Goal: Task Accomplishment & Management: Use online tool/utility

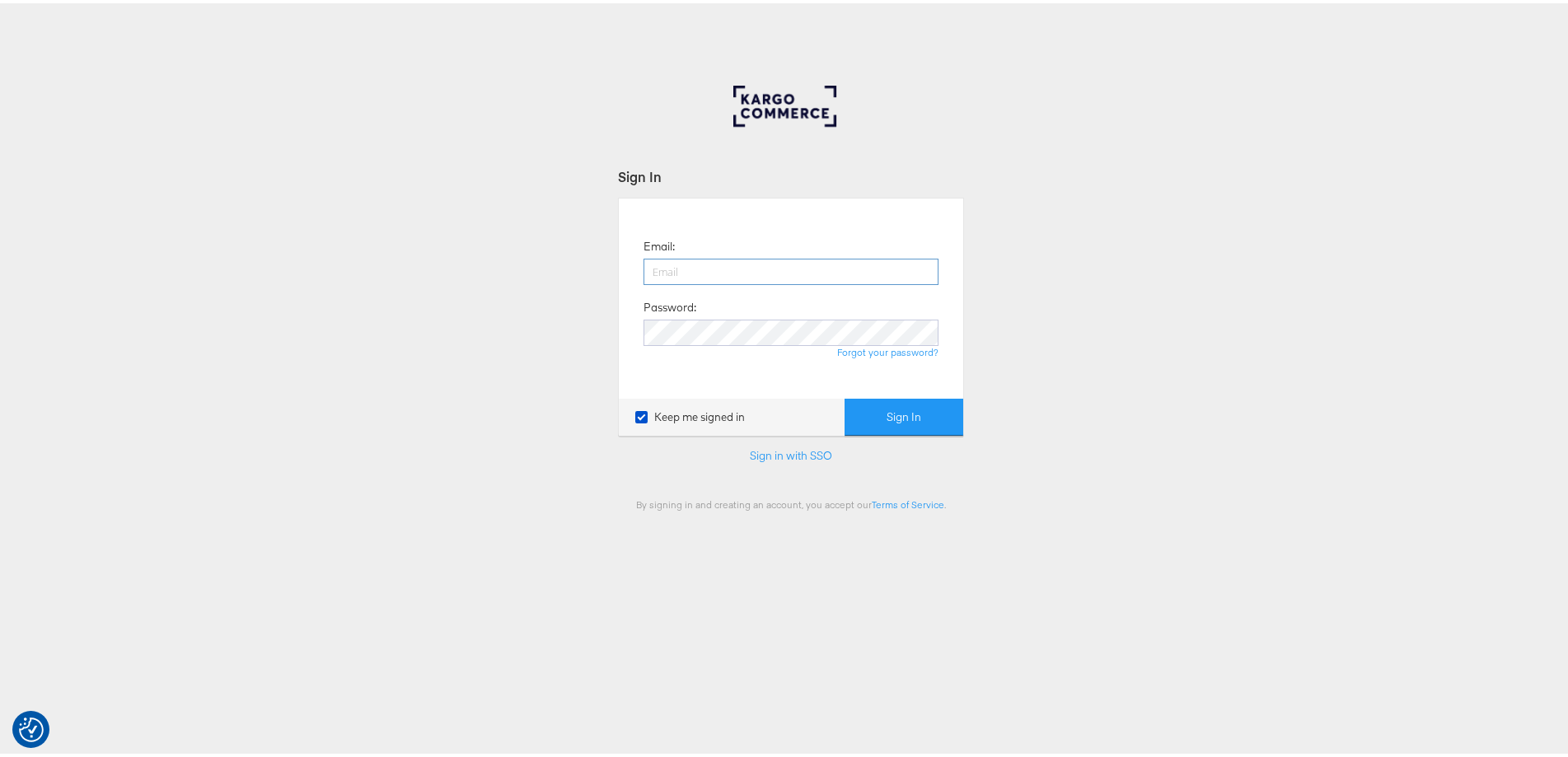
click at [773, 266] on input "email" at bounding box center [791, 268] width 295 height 26
type input "ashleigh.jones@ao.com"
click at [845, 396] on button "Sign In" at bounding box center [904, 414] width 119 height 37
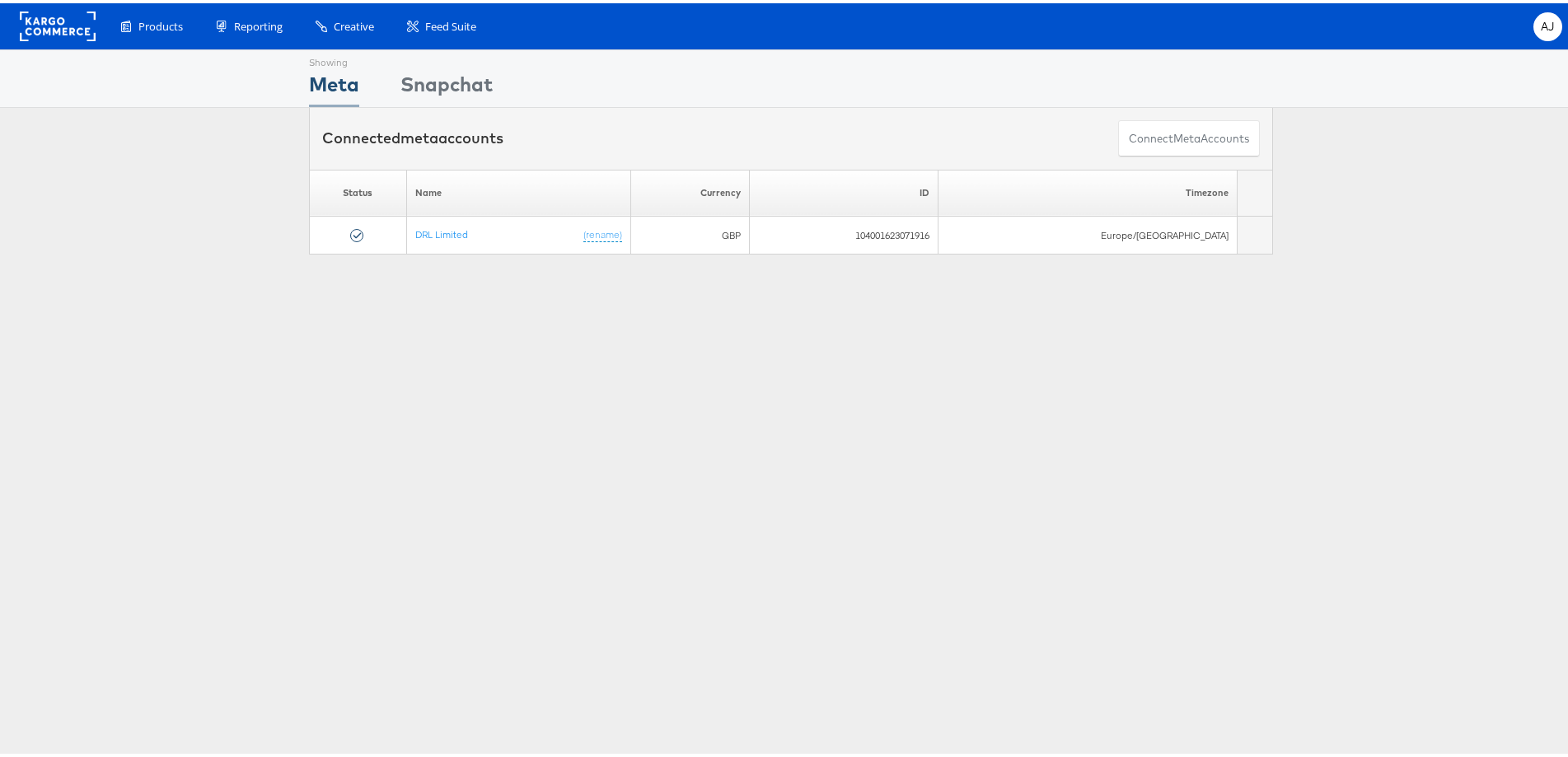
drag, startPoint x: 248, startPoint y: 199, endPoint x: 349, endPoint y: 66, distance: 167.0
click at [248, 199] on div "Please Wait Loading Accounts .... Status Name Currency ID Timezone DRL Limited …" at bounding box center [791, 208] width 1582 height 85
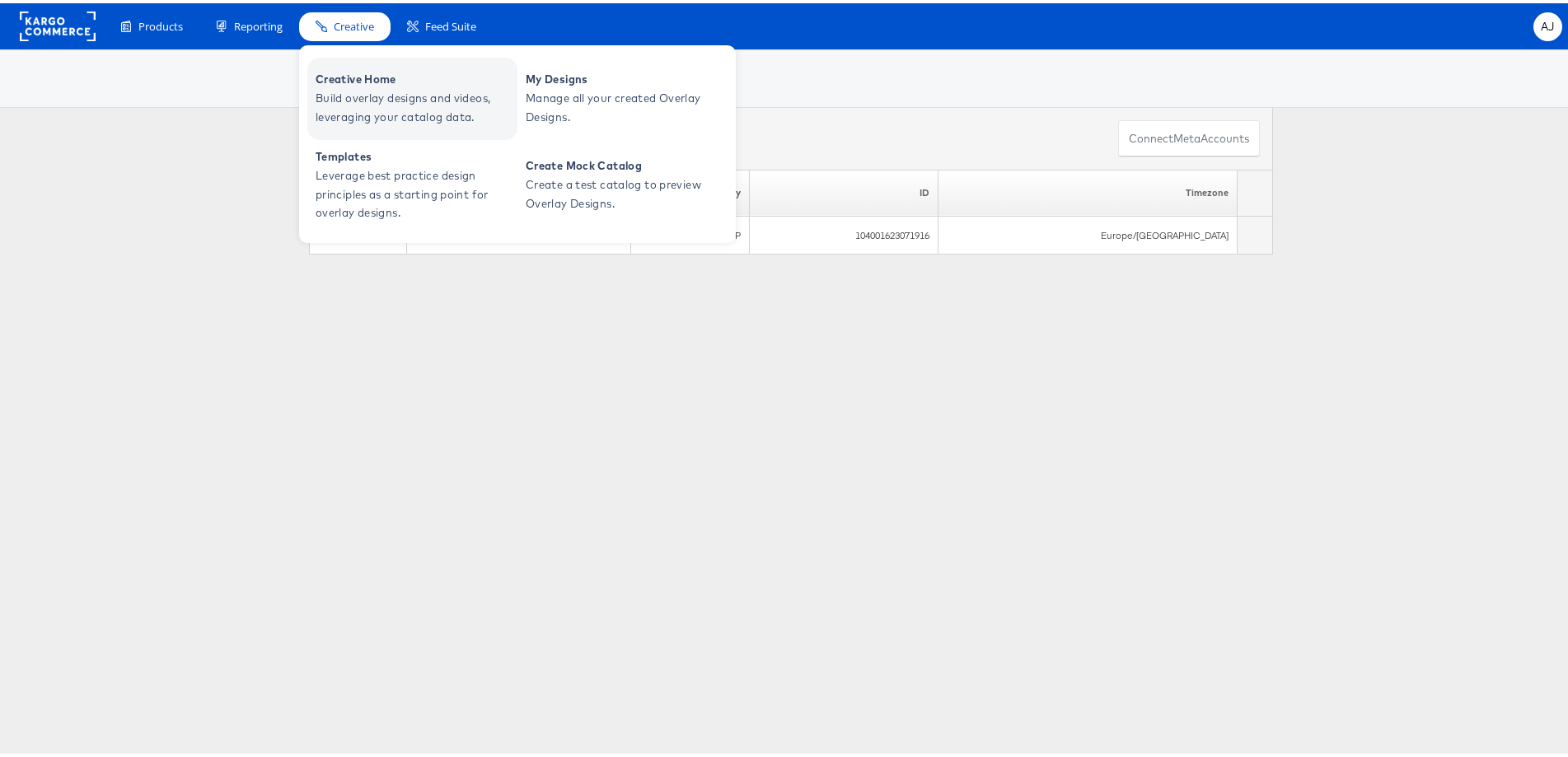
click at [374, 86] on span "Build overlay designs and videos, leveraging your catalog data." at bounding box center [414, 104] width 198 height 37
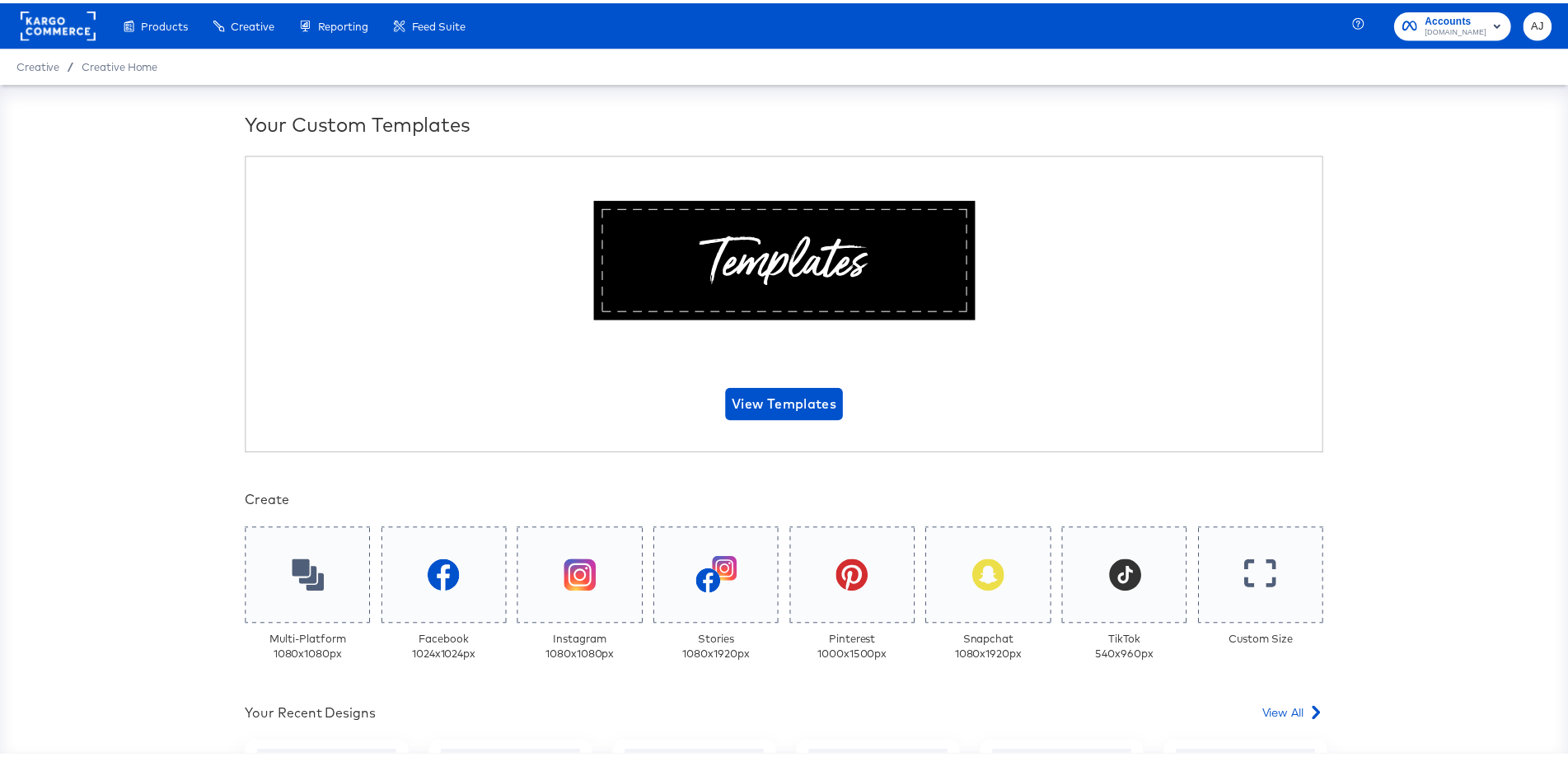
scroll to position [330, 0]
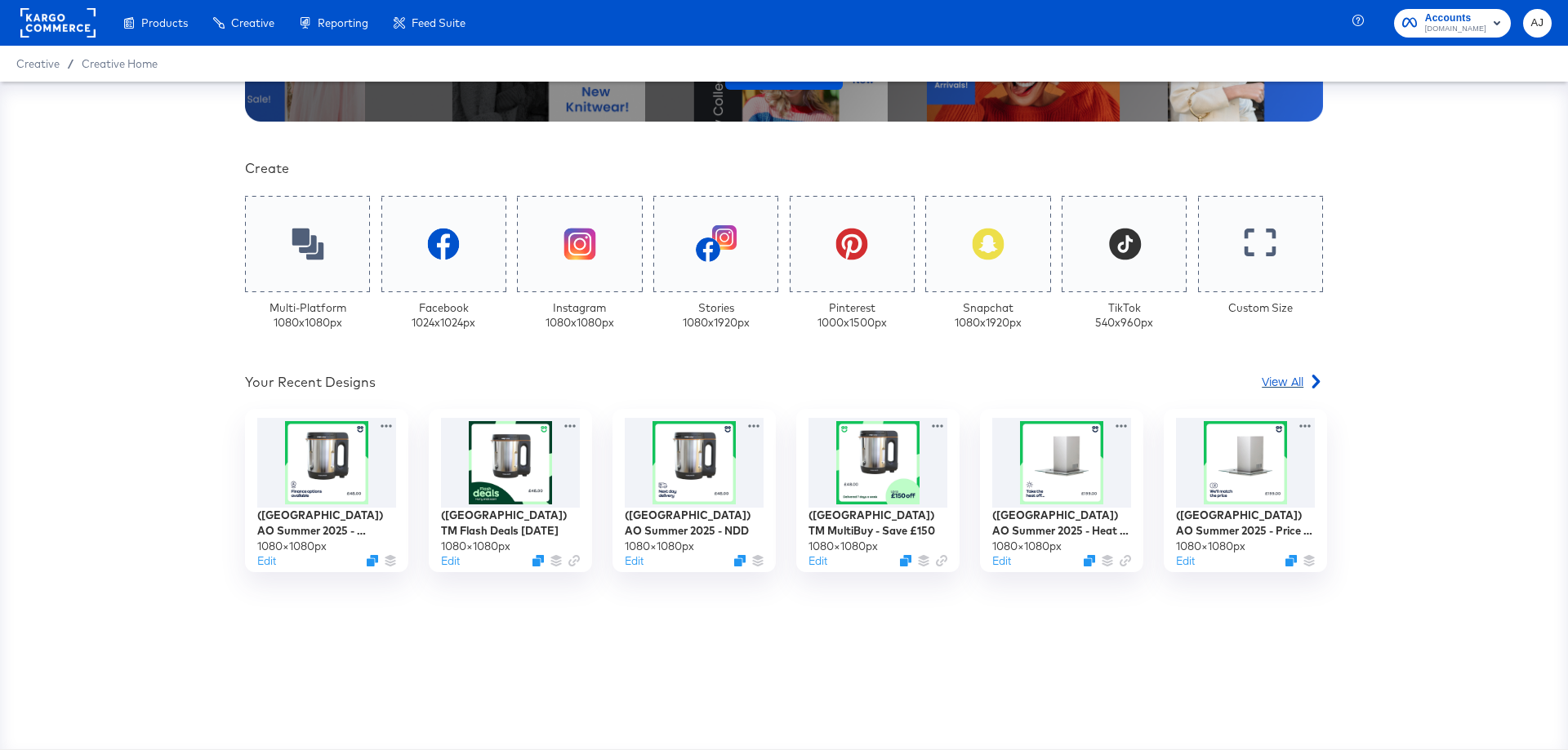
click at [1309, 385] on icon at bounding box center [1316, 382] width 14 height 14
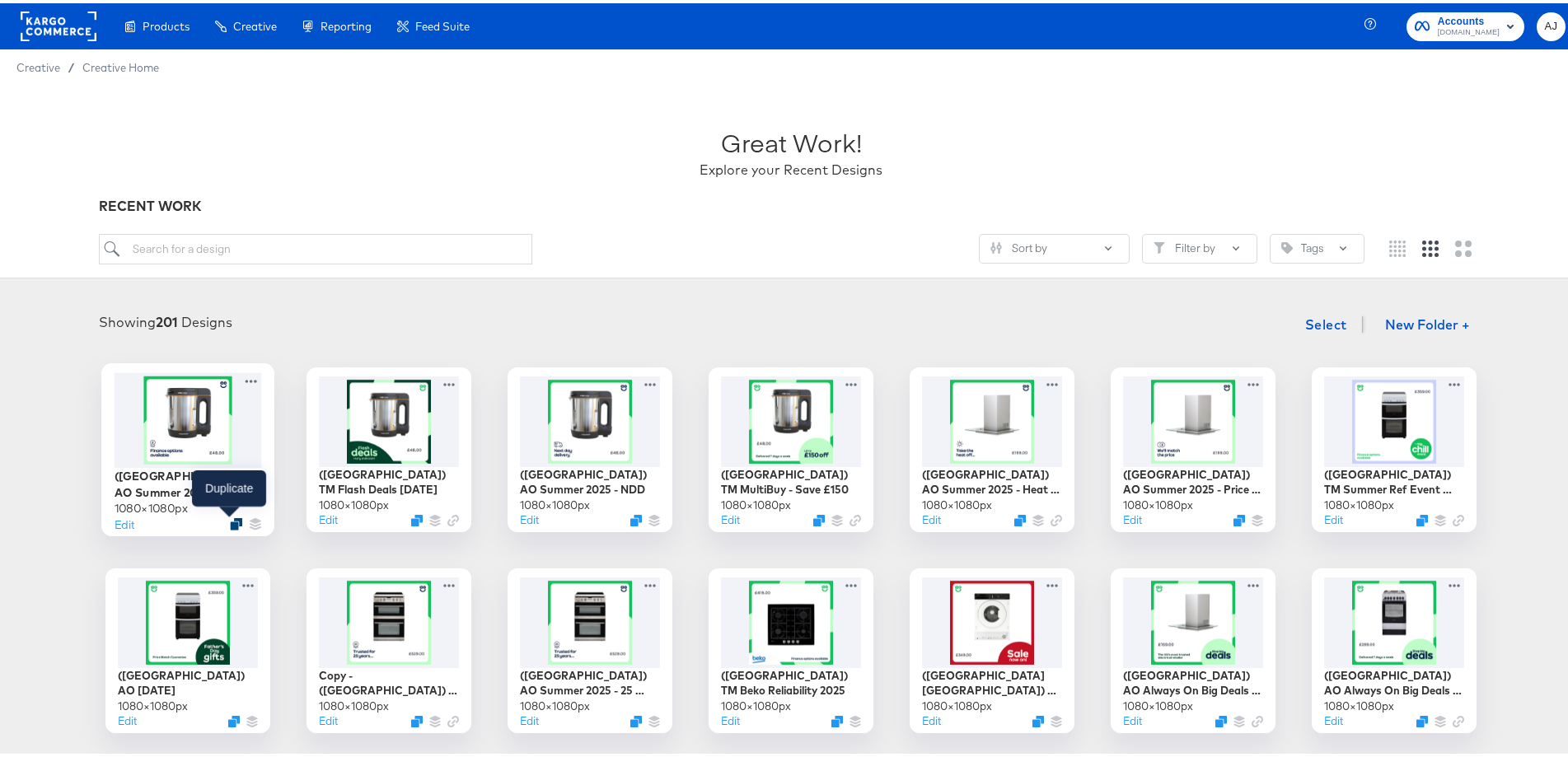
click at [232, 518] on icon "Duplicate" at bounding box center [235, 521] width 12 height 12
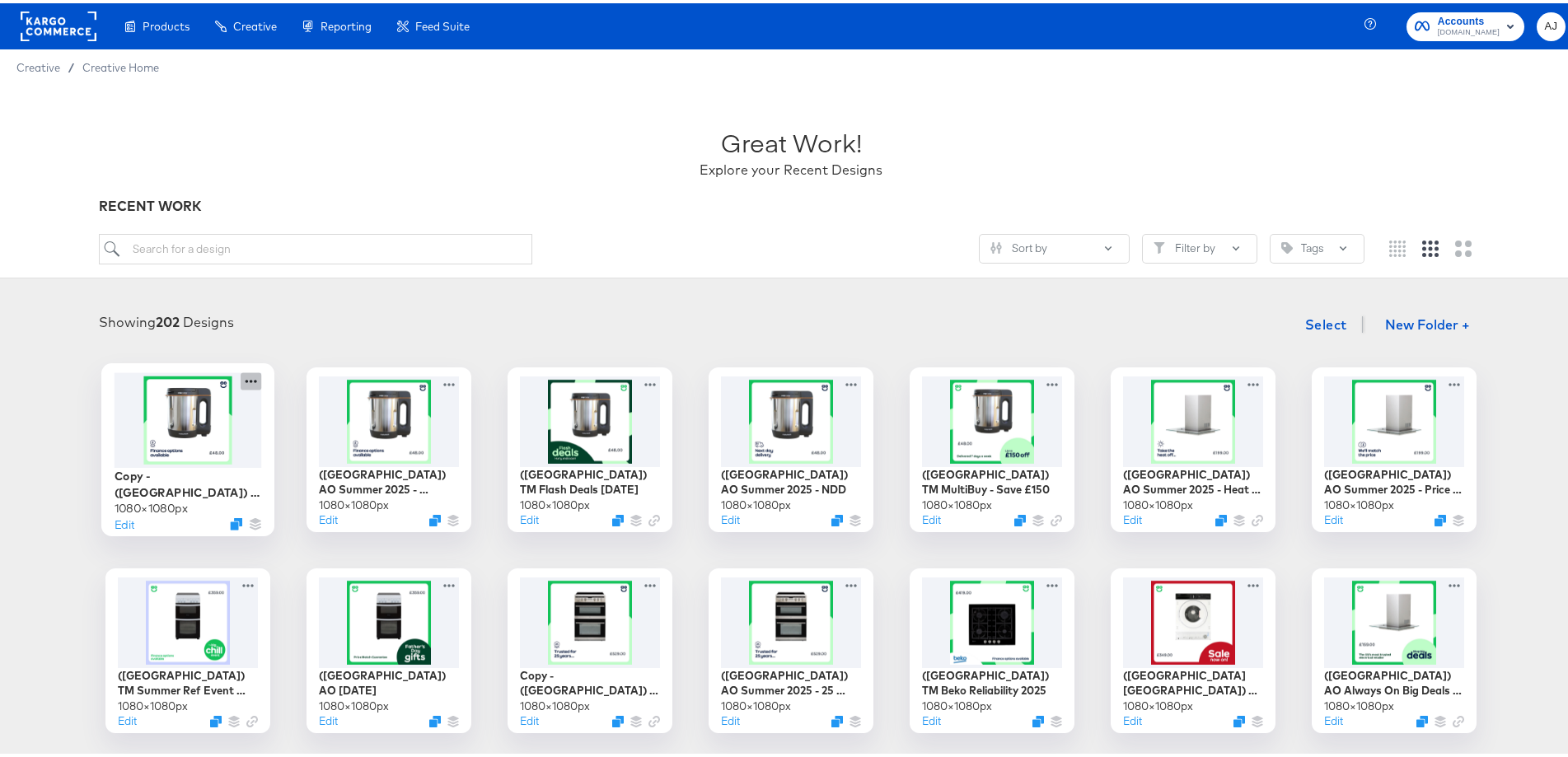
click at [240, 377] on icon at bounding box center [250, 378] width 20 height 17
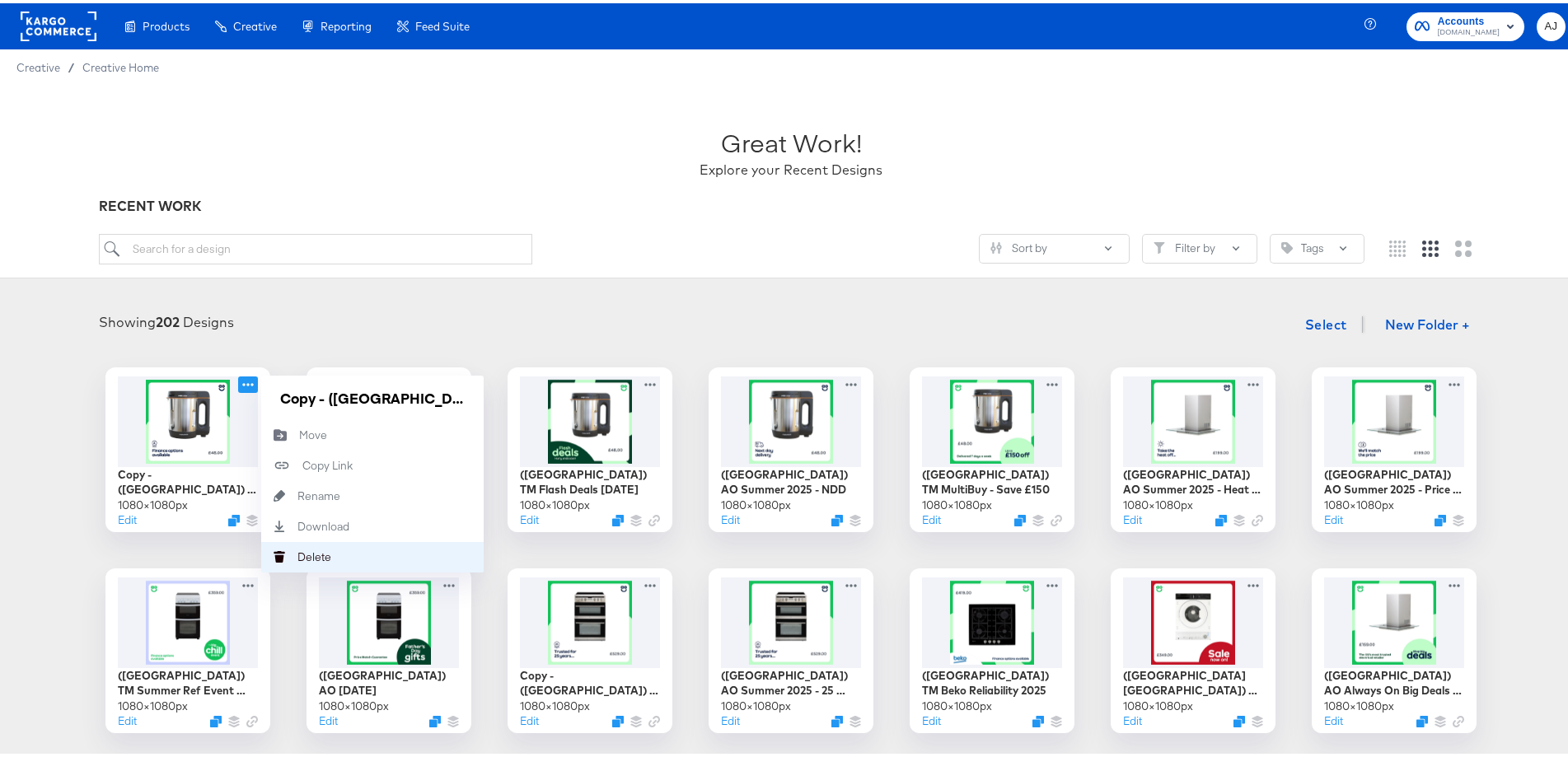
click at [341, 556] on button "Delete Delete" at bounding box center [373, 554] width 223 height 31
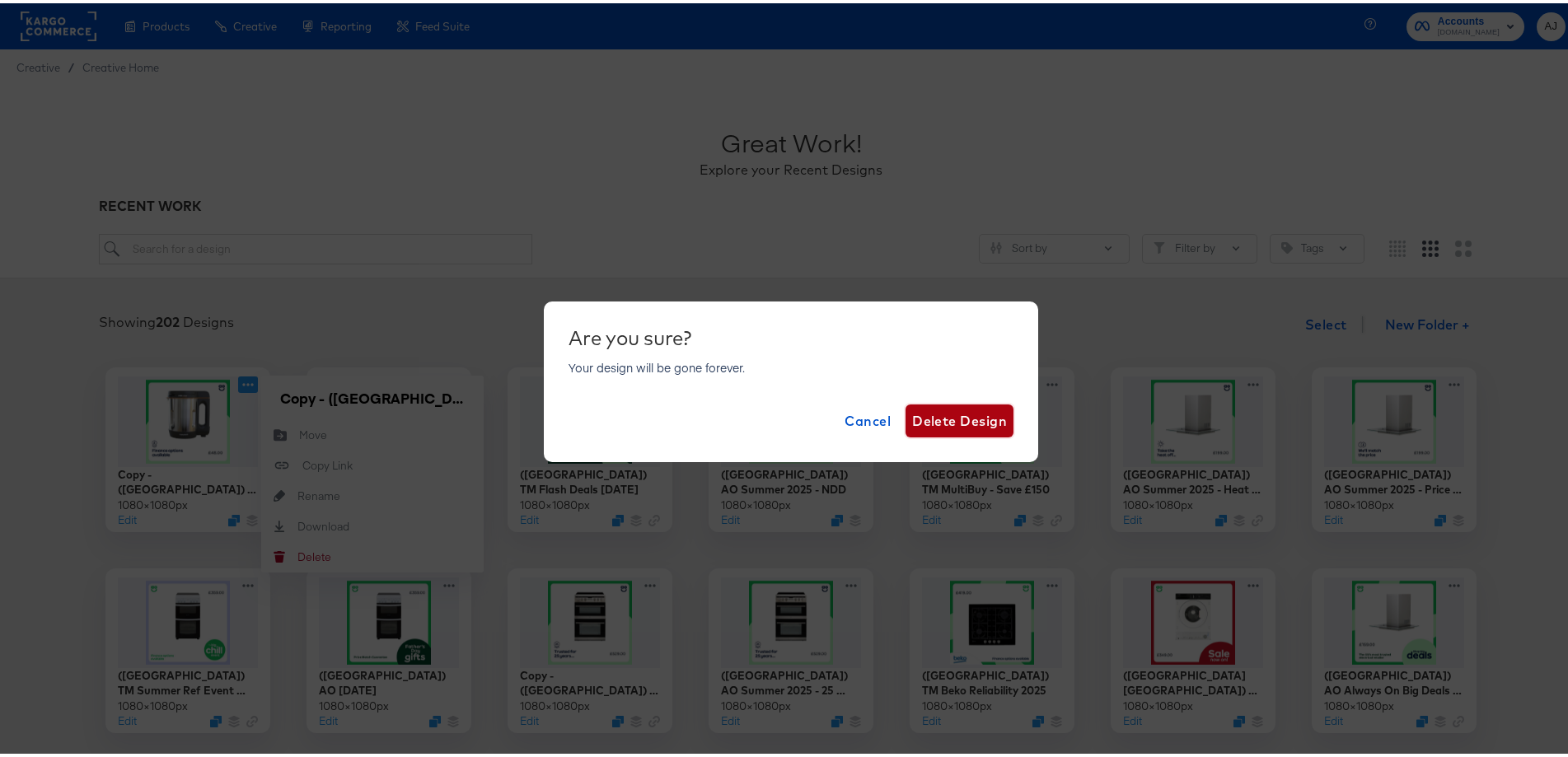
click at [977, 419] on span "Delete Design" at bounding box center [959, 418] width 95 height 23
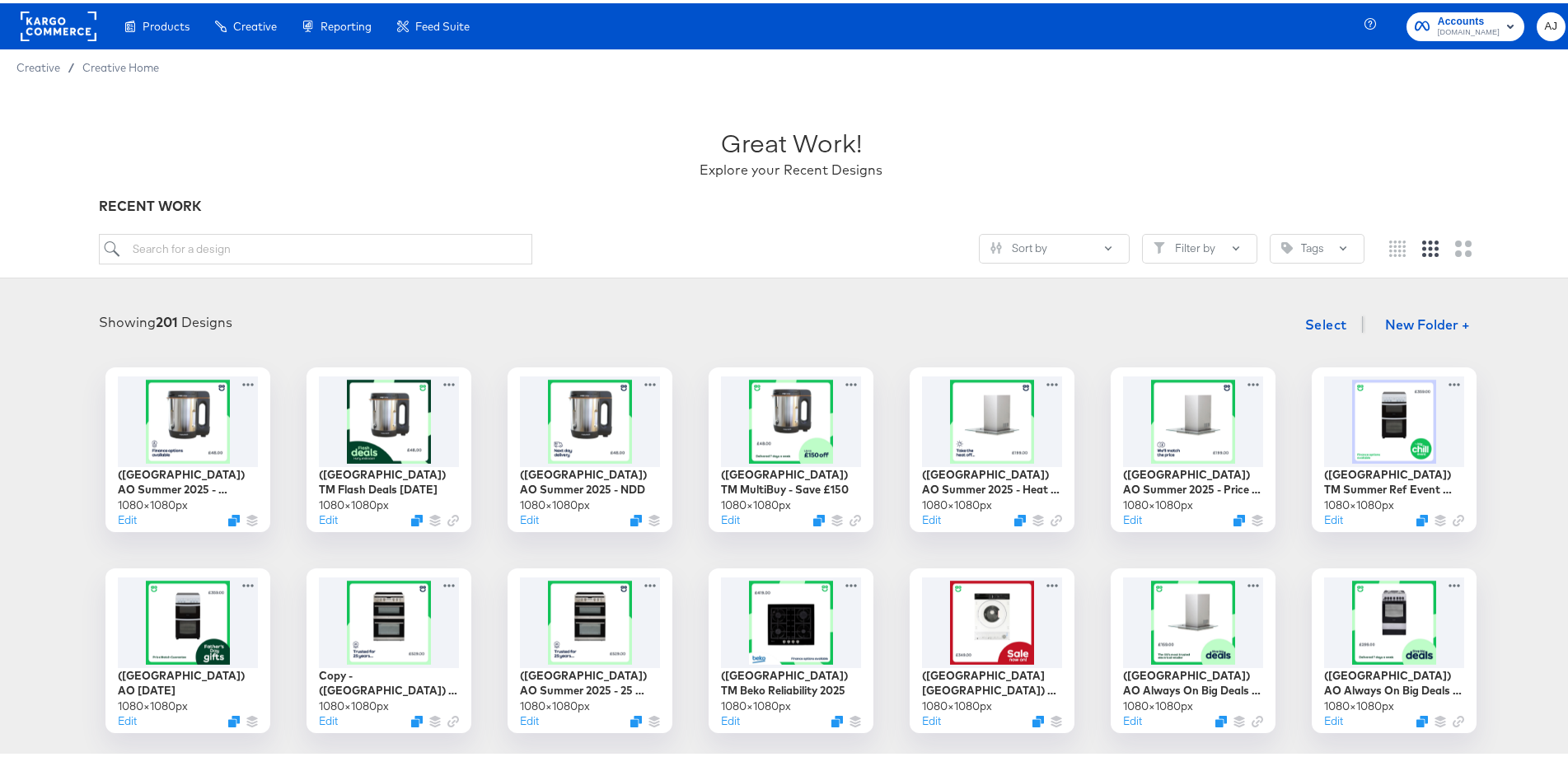
click at [63, 12] on rect at bounding box center [58, 23] width 76 height 30
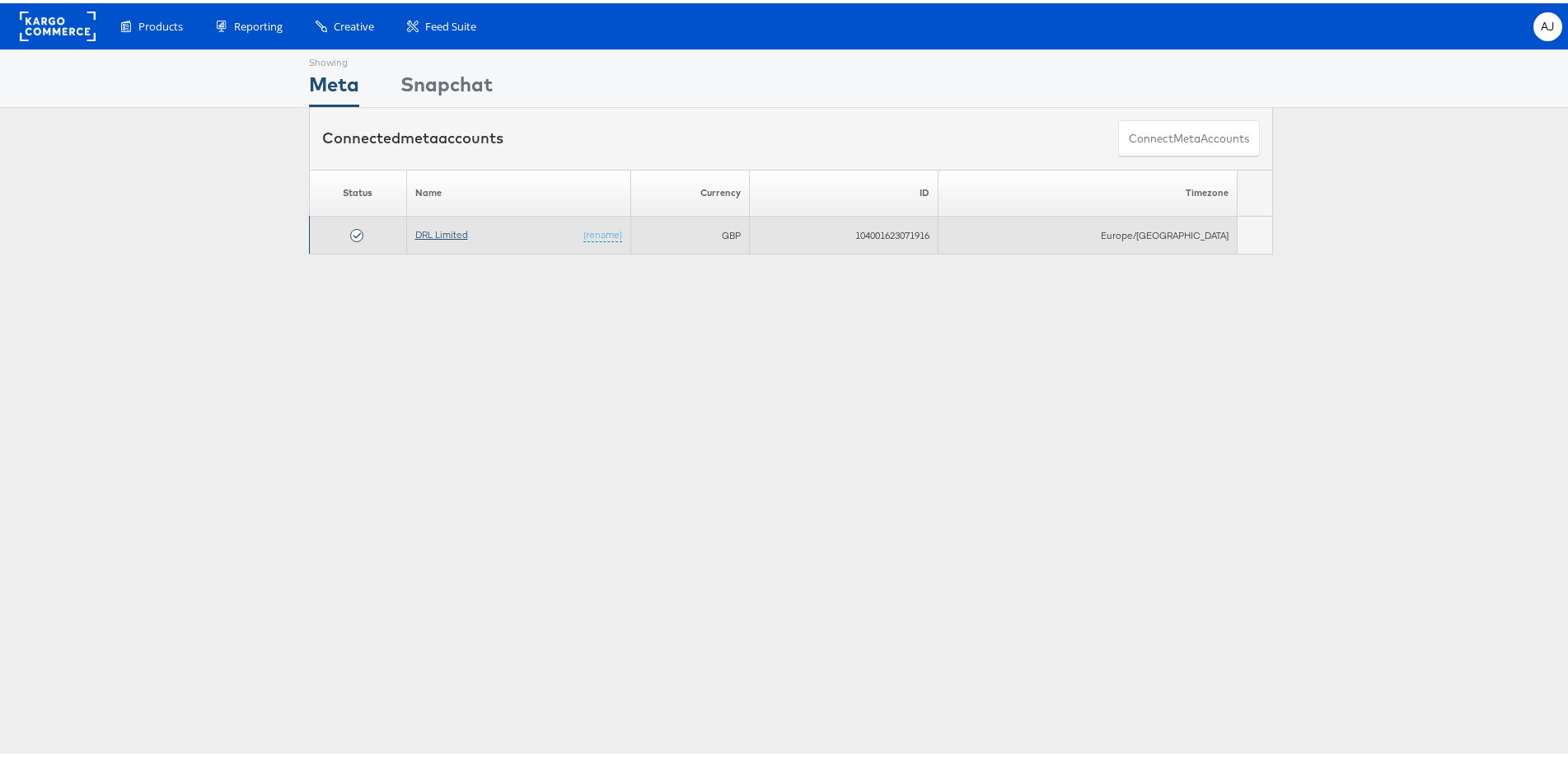
click at [433, 232] on link "DRL Limited" at bounding box center [441, 231] width 53 height 12
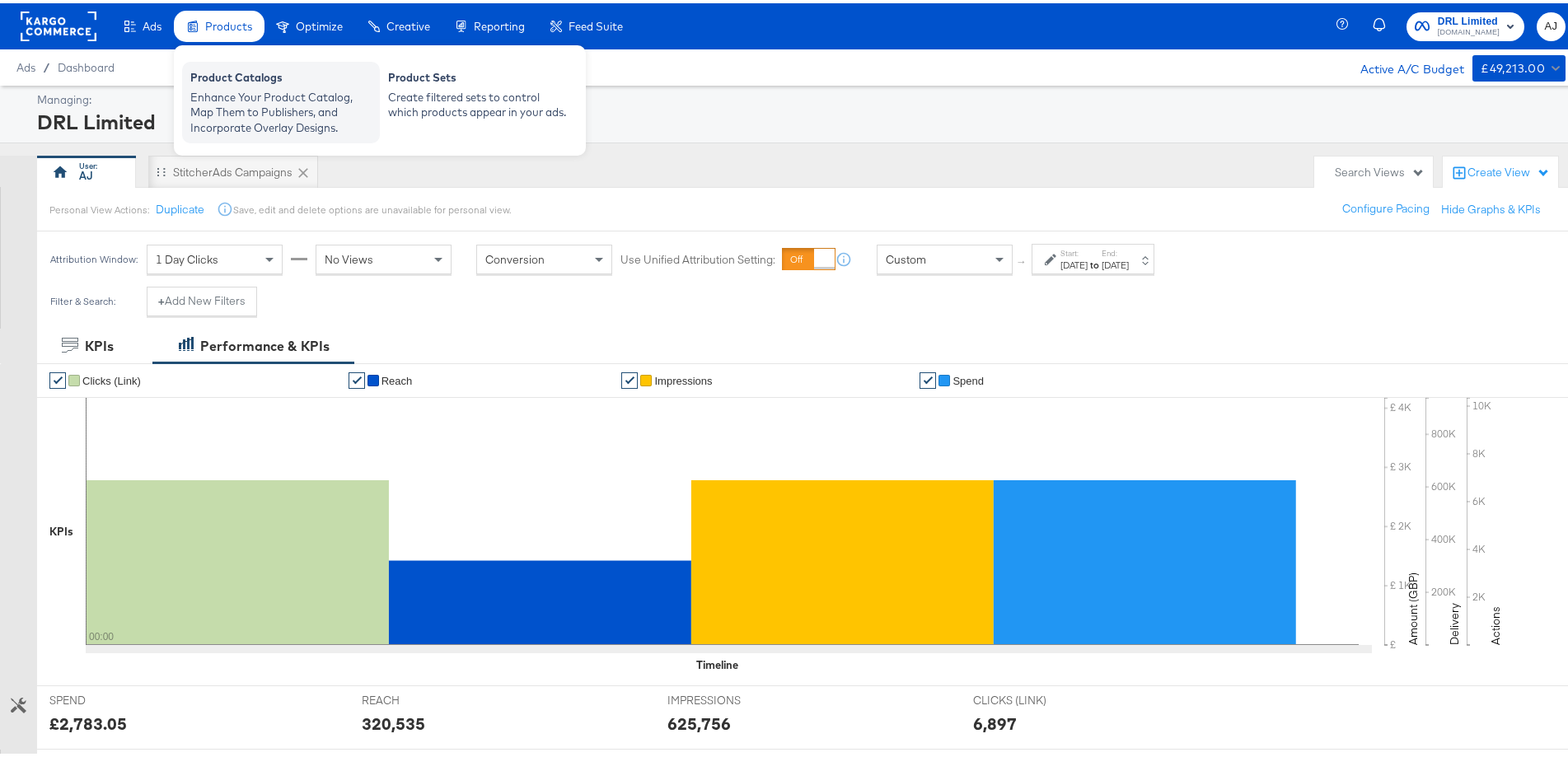
click at [266, 88] on div "Enhance Your Product Catalog, Map Them to Publishers, and Incorporate Overlay D…" at bounding box center [281, 110] width 182 height 46
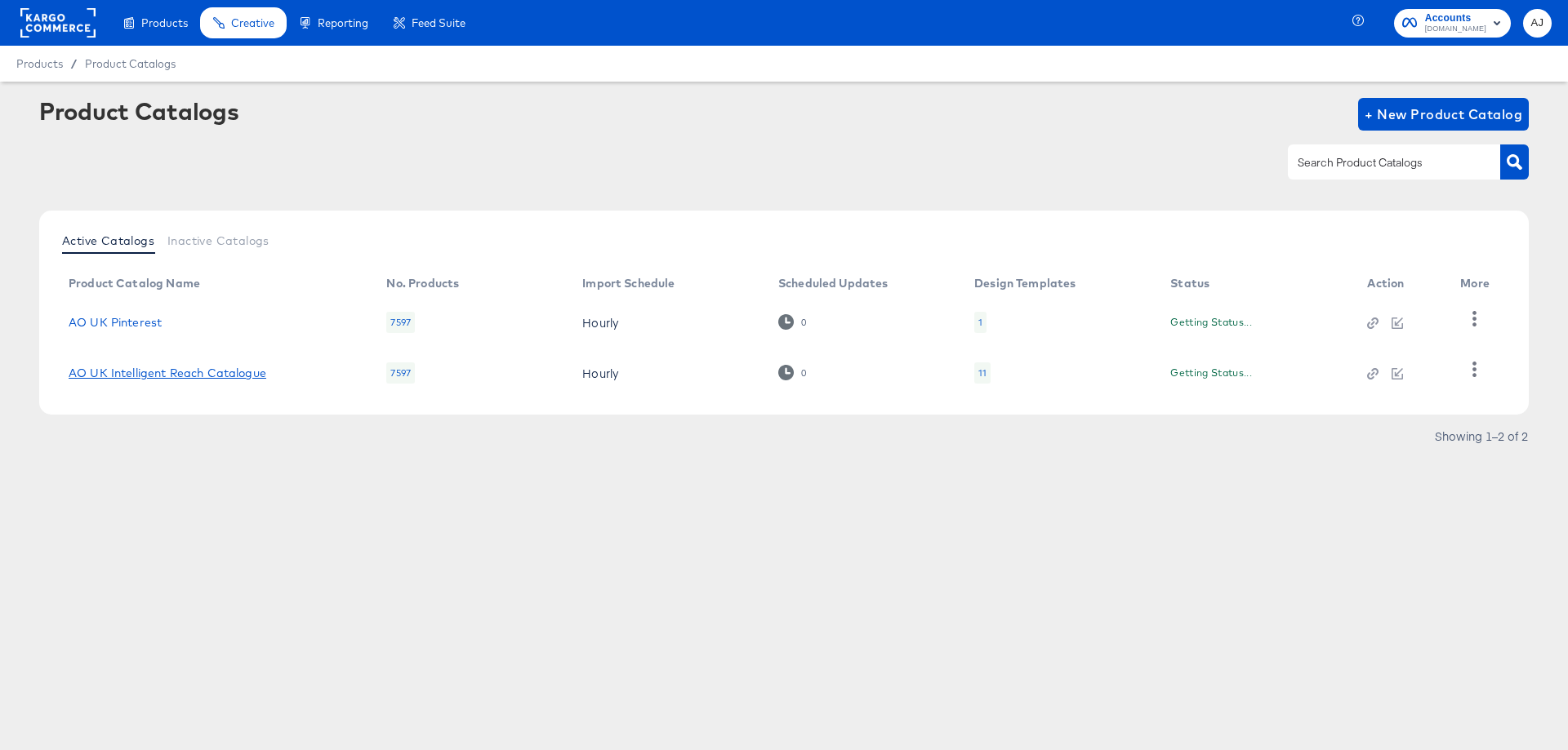
click at [170, 378] on link "AO UK Intelligent Reach Catalogue" at bounding box center [168, 373] width 198 height 13
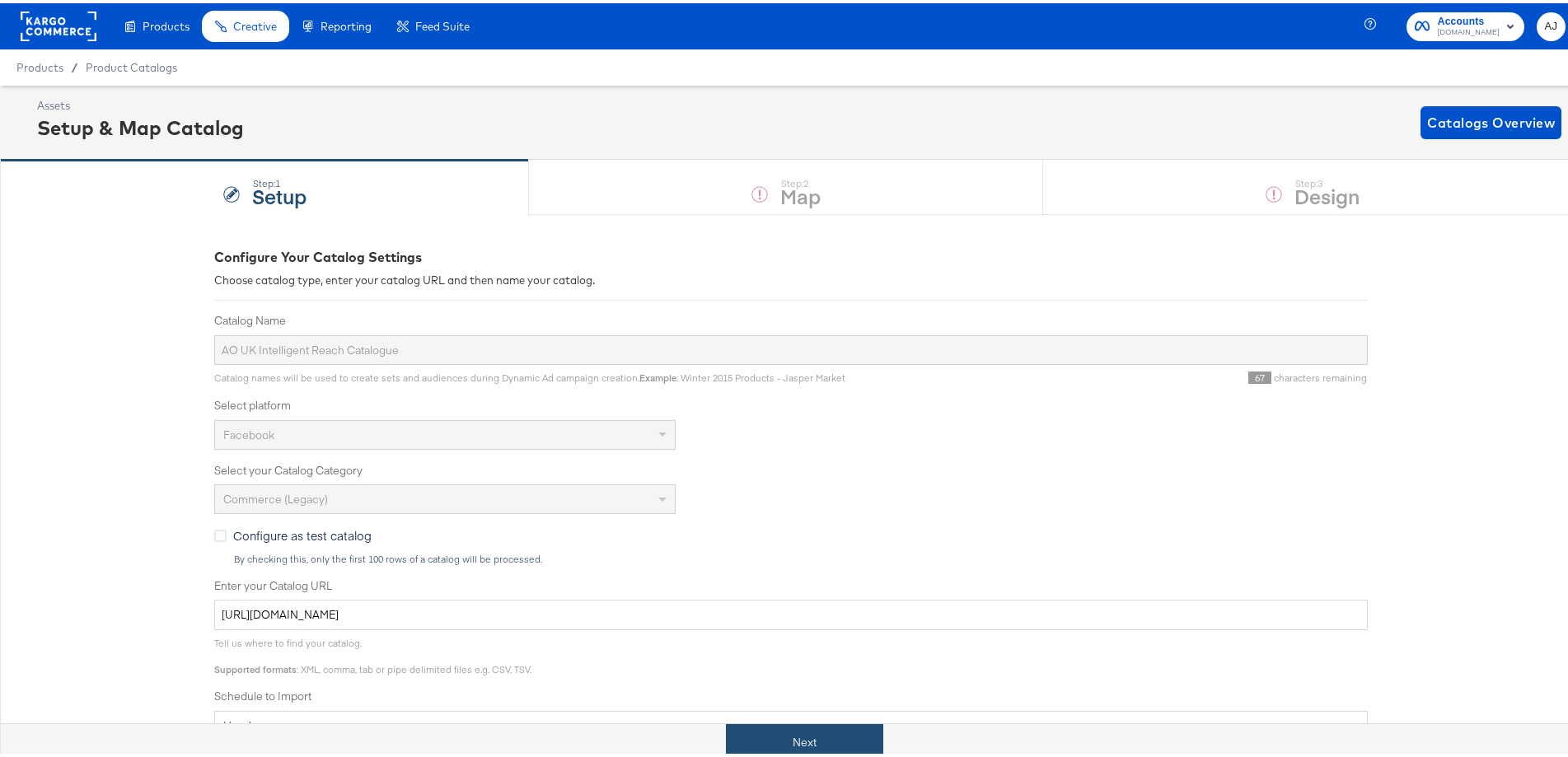
click at [797, 745] on button "Next" at bounding box center [805, 739] width 158 height 37
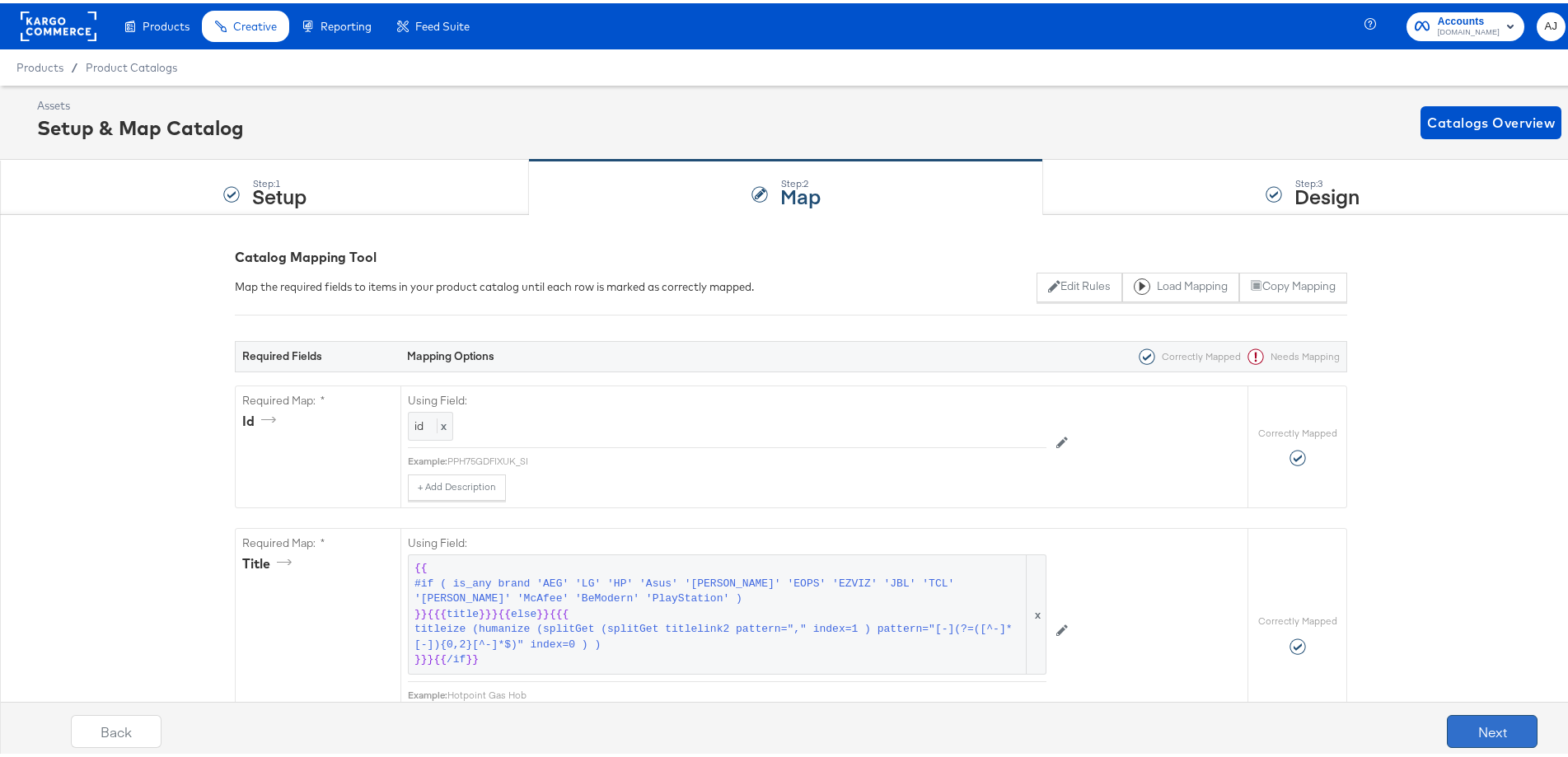
click at [1458, 732] on button "Next" at bounding box center [1492, 728] width 90 height 33
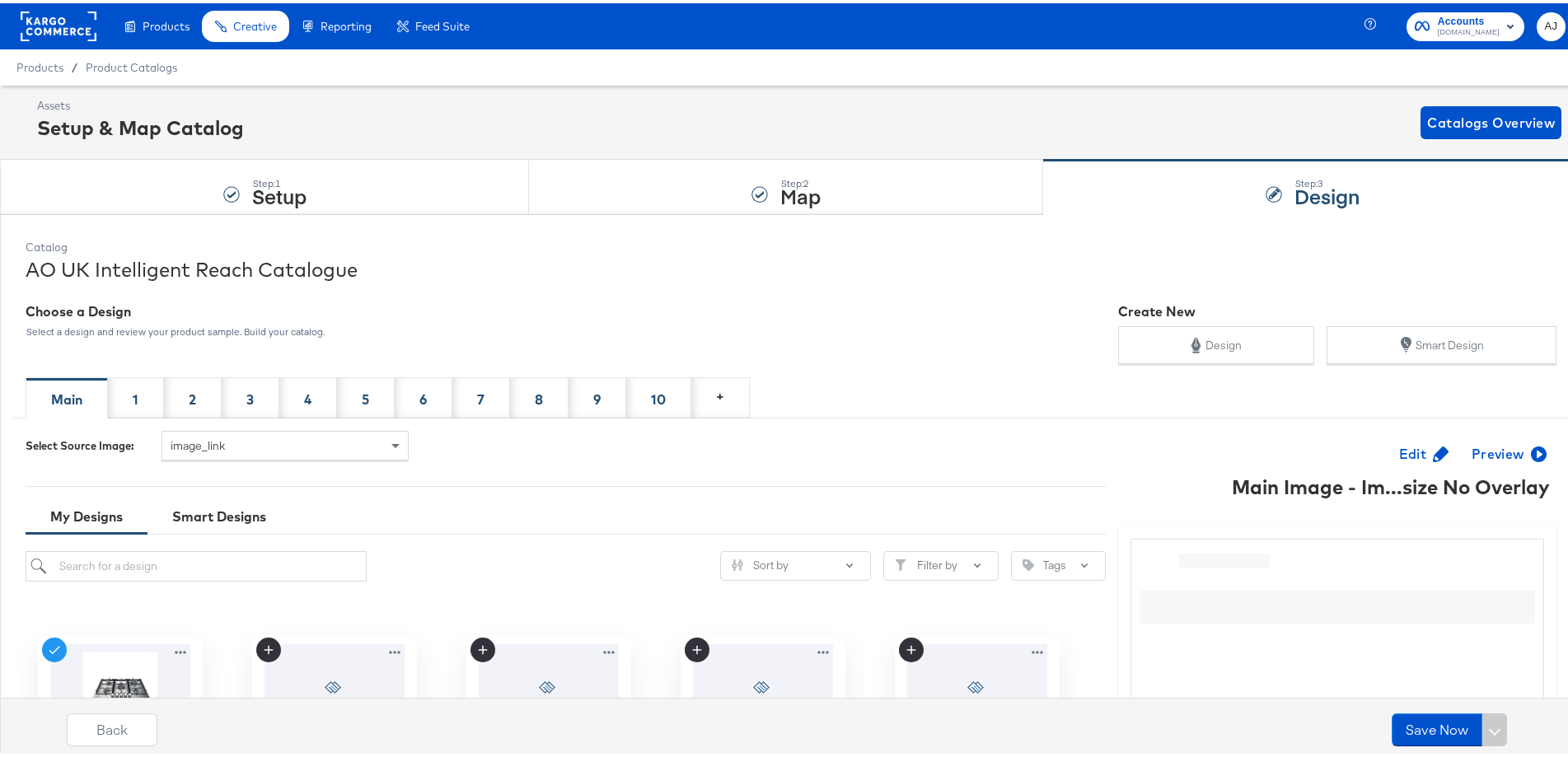
click at [139, 402] on div "1" at bounding box center [135, 394] width 56 height 41
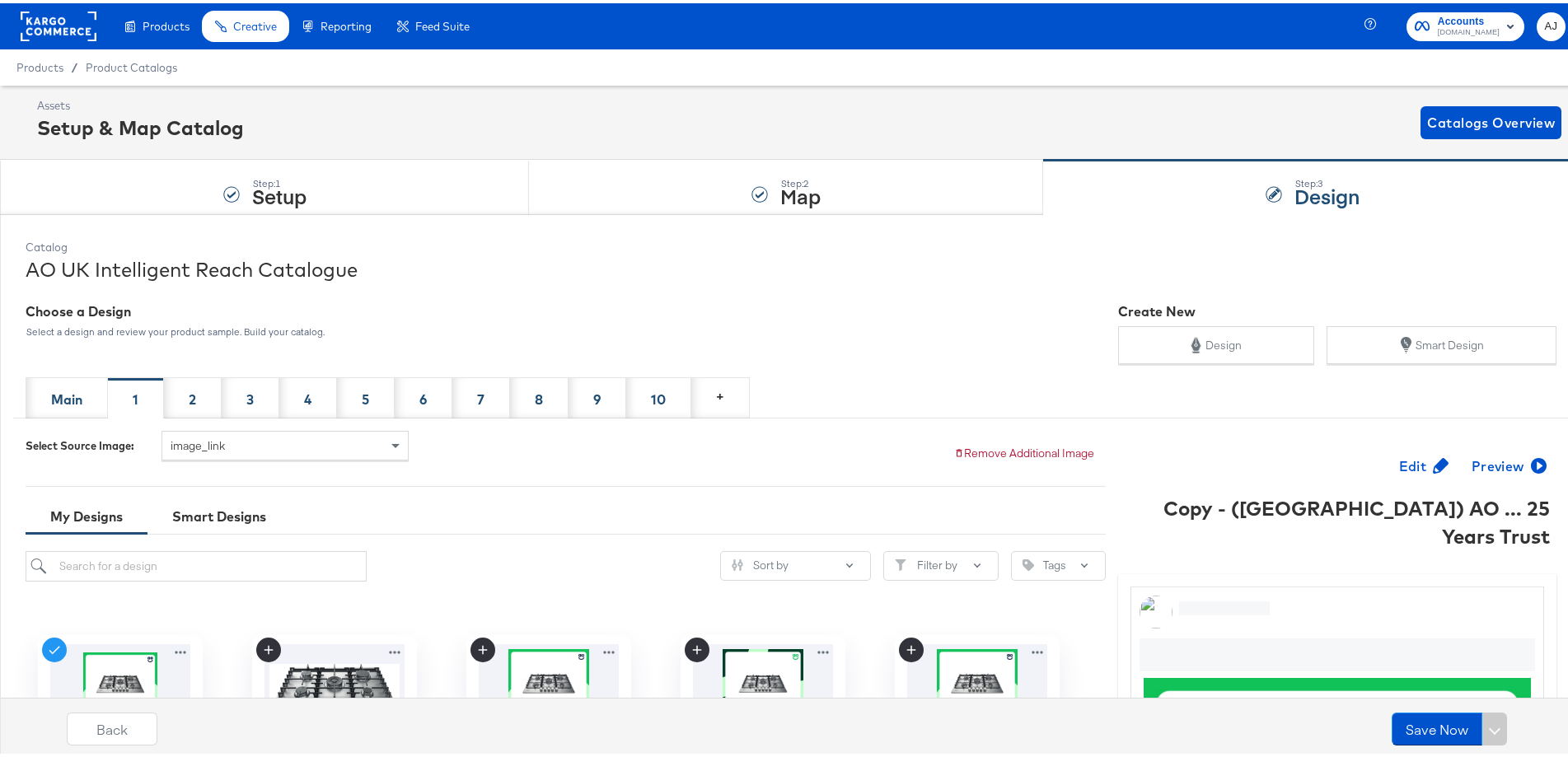
scroll to position [330, 0]
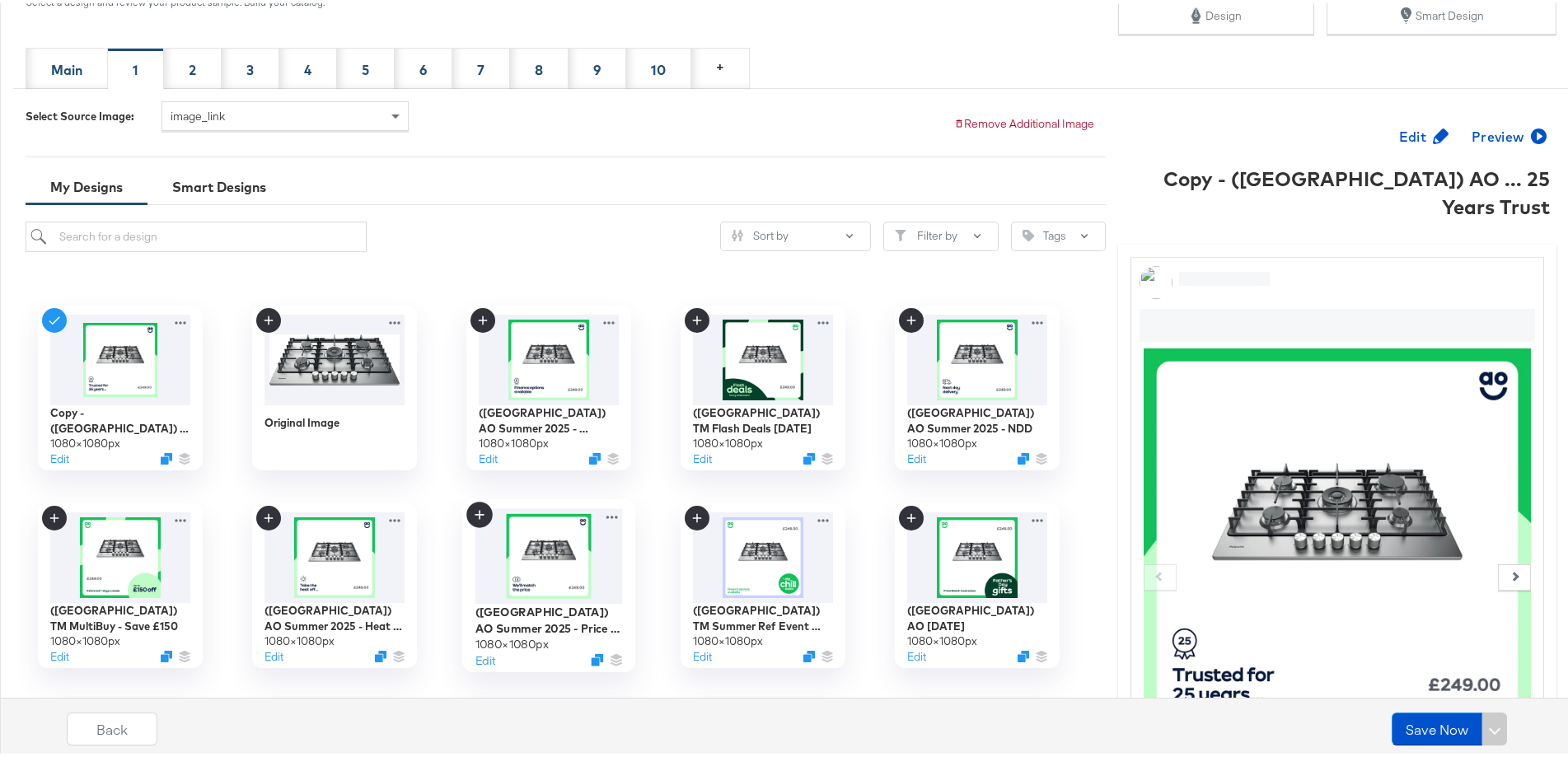
click at [517, 571] on img at bounding box center [550, 552] width 148 height 95
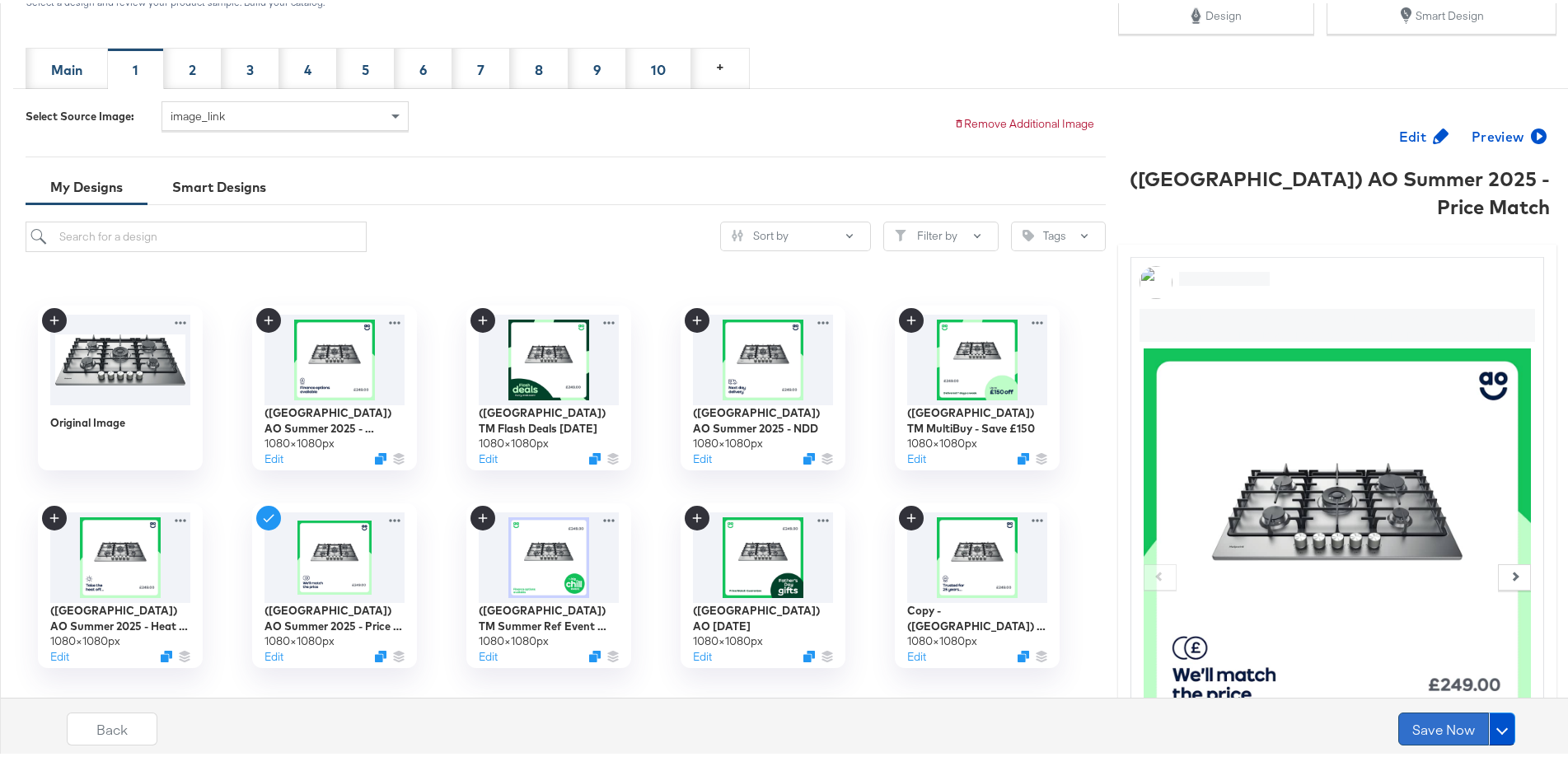
click at [1411, 736] on button "Save Now" at bounding box center [1444, 726] width 90 height 33
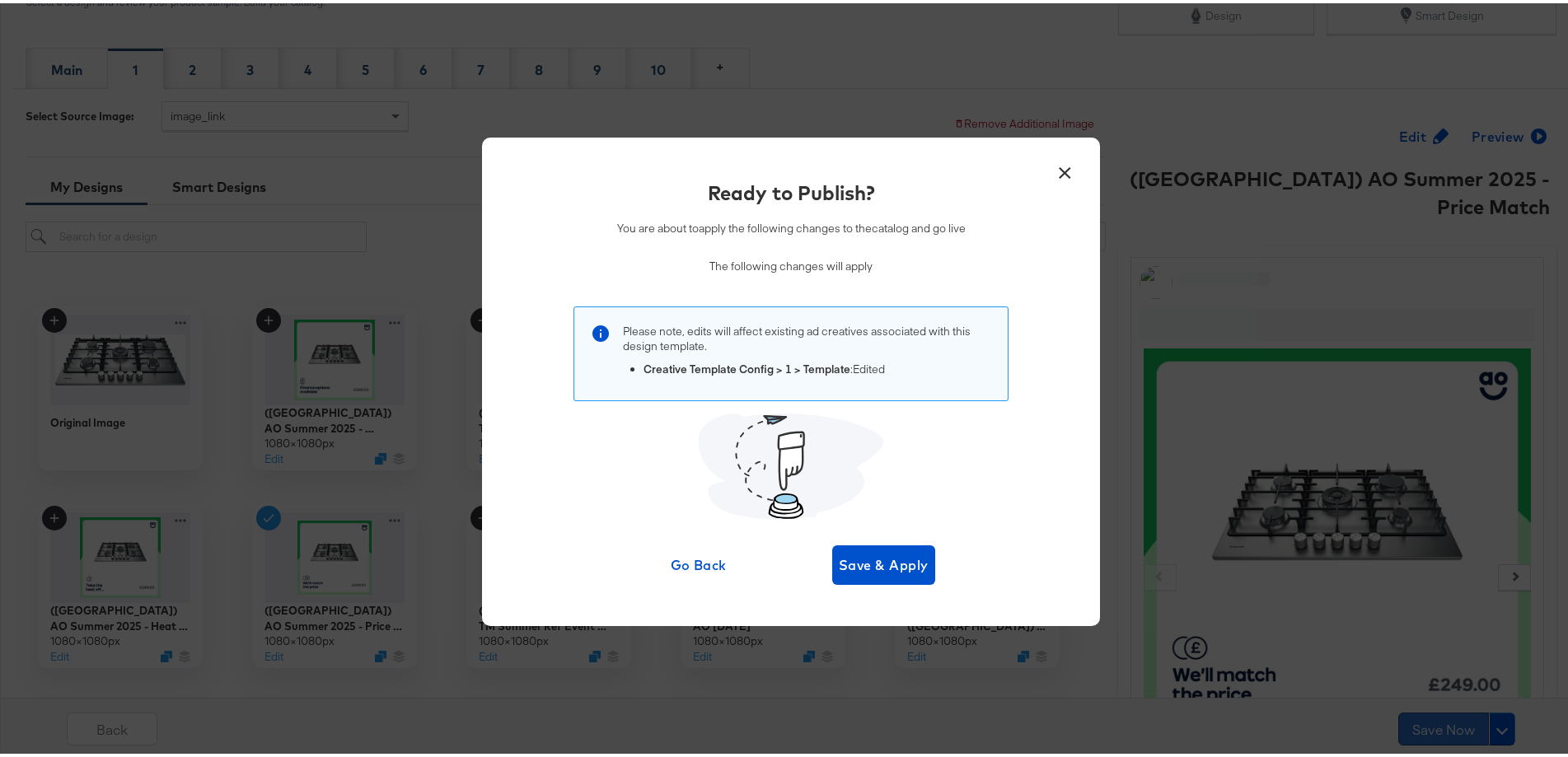
scroll to position [0, 0]
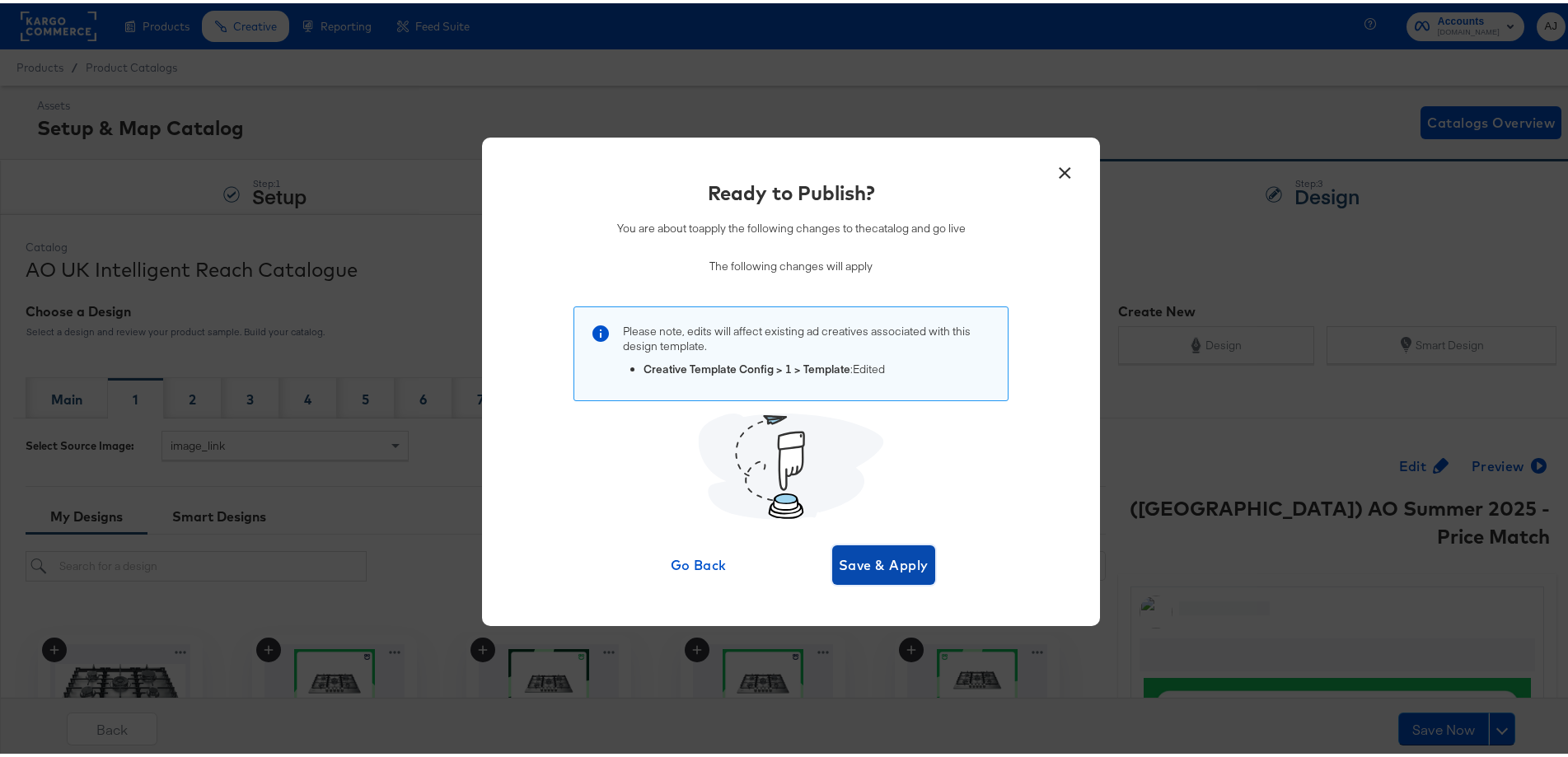
click at [852, 557] on span "Save & Apply" at bounding box center [883, 562] width 89 height 23
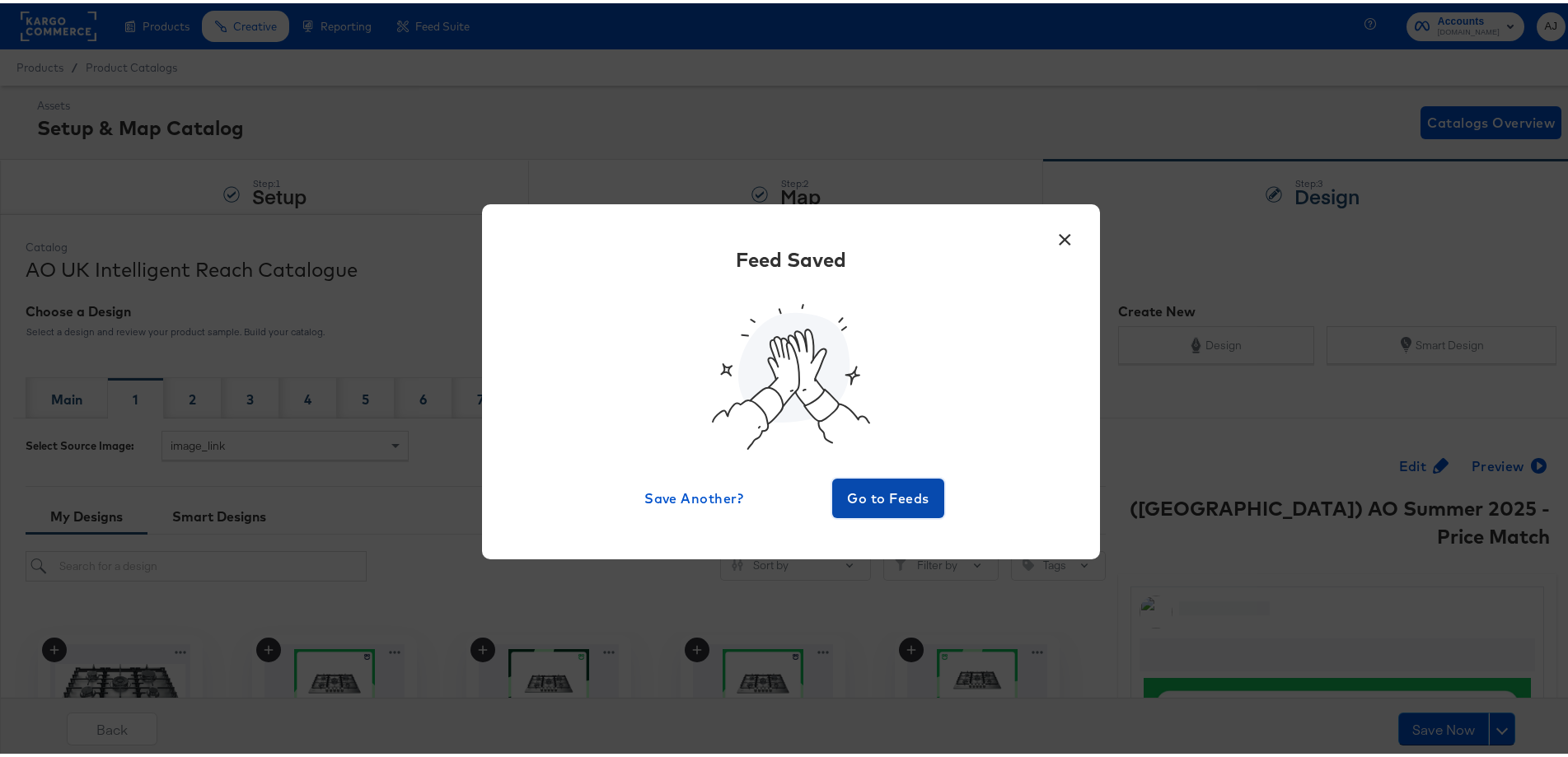
click at [917, 489] on span "Go to Feeds" at bounding box center [888, 495] width 99 height 23
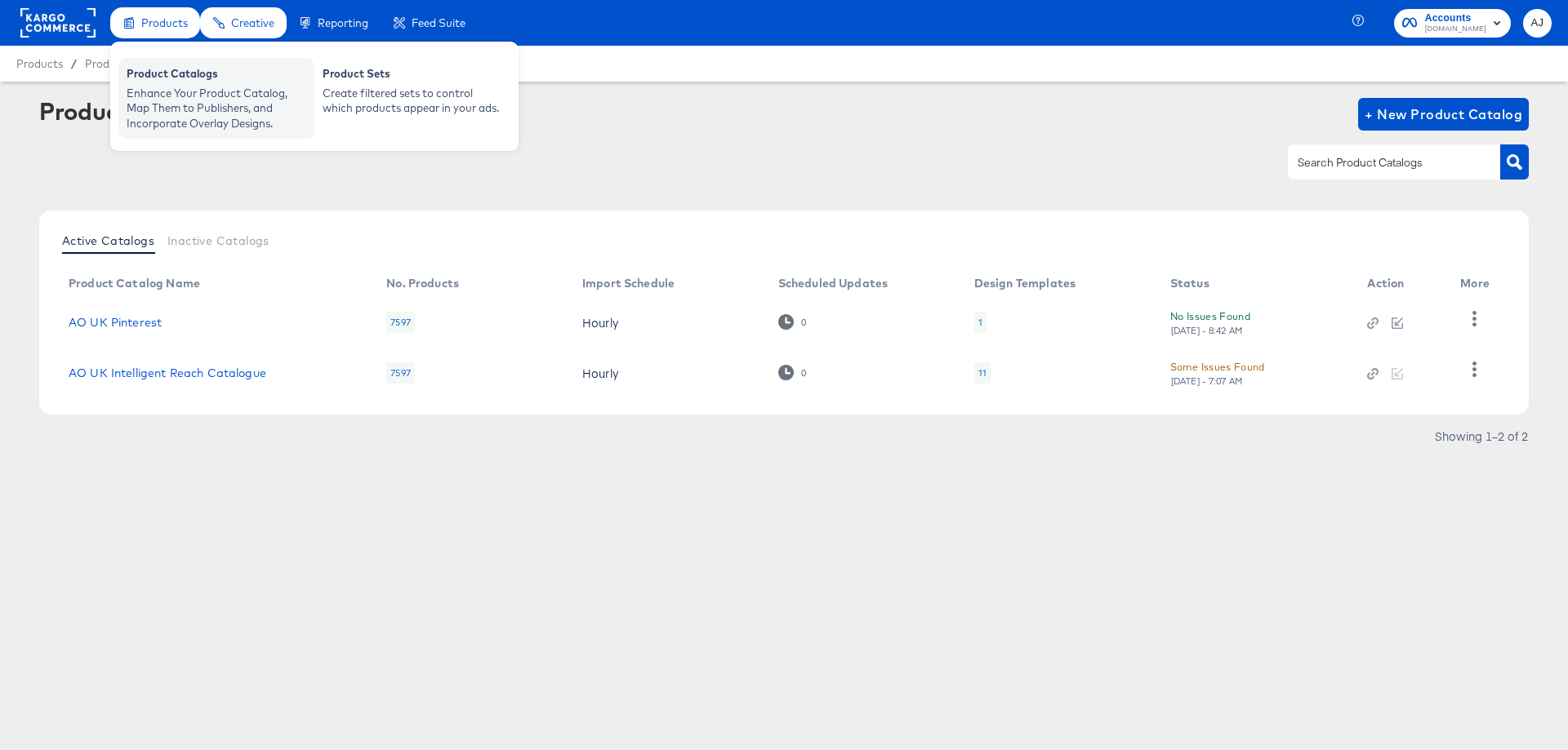
click at [179, 89] on div "Enhance Your Product Catalog, Map Them to Publishers, and Incorporate Overlay D…" at bounding box center [216, 109] width 180 height 46
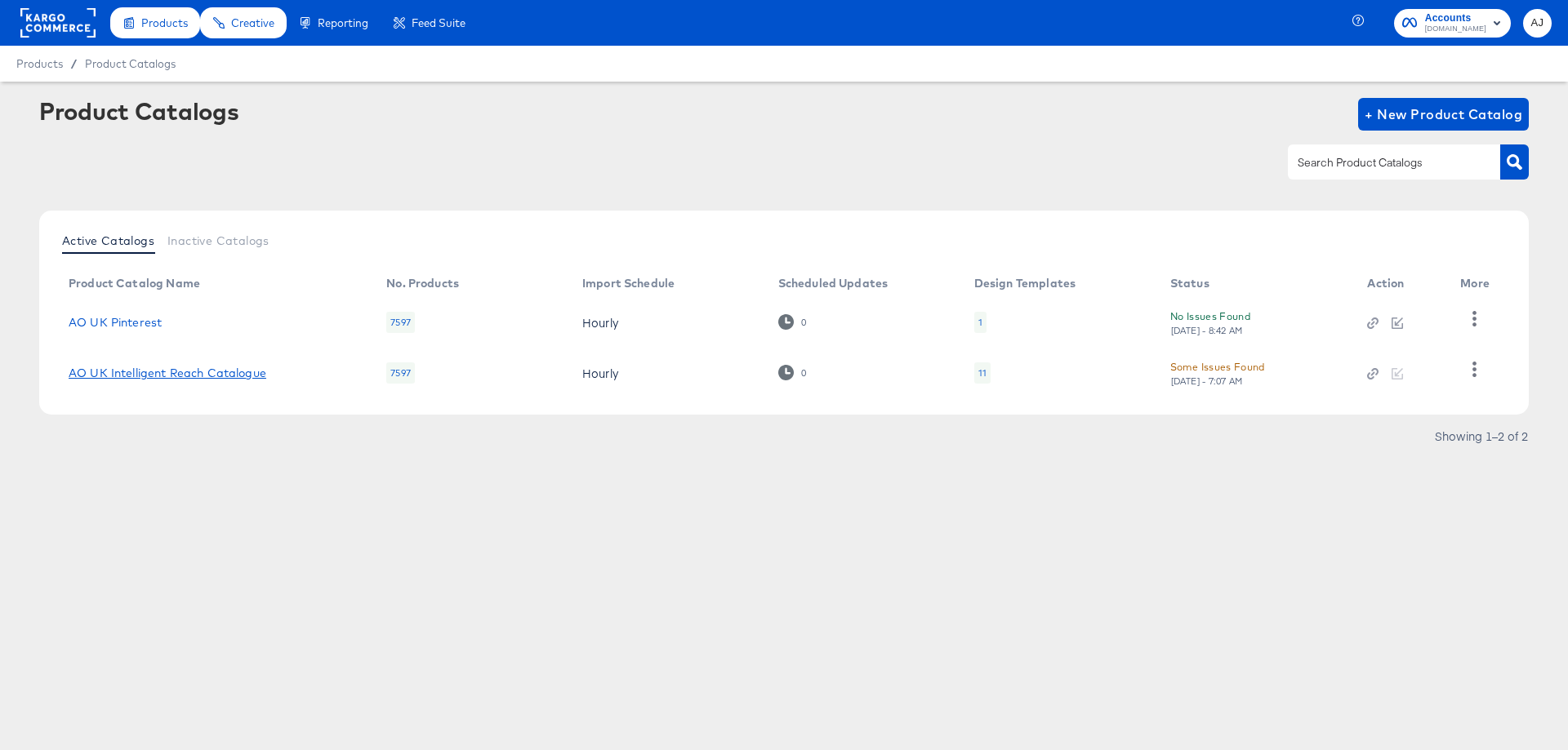
click at [189, 375] on link "AO UK Intelligent Reach Catalogue" at bounding box center [168, 373] width 198 height 13
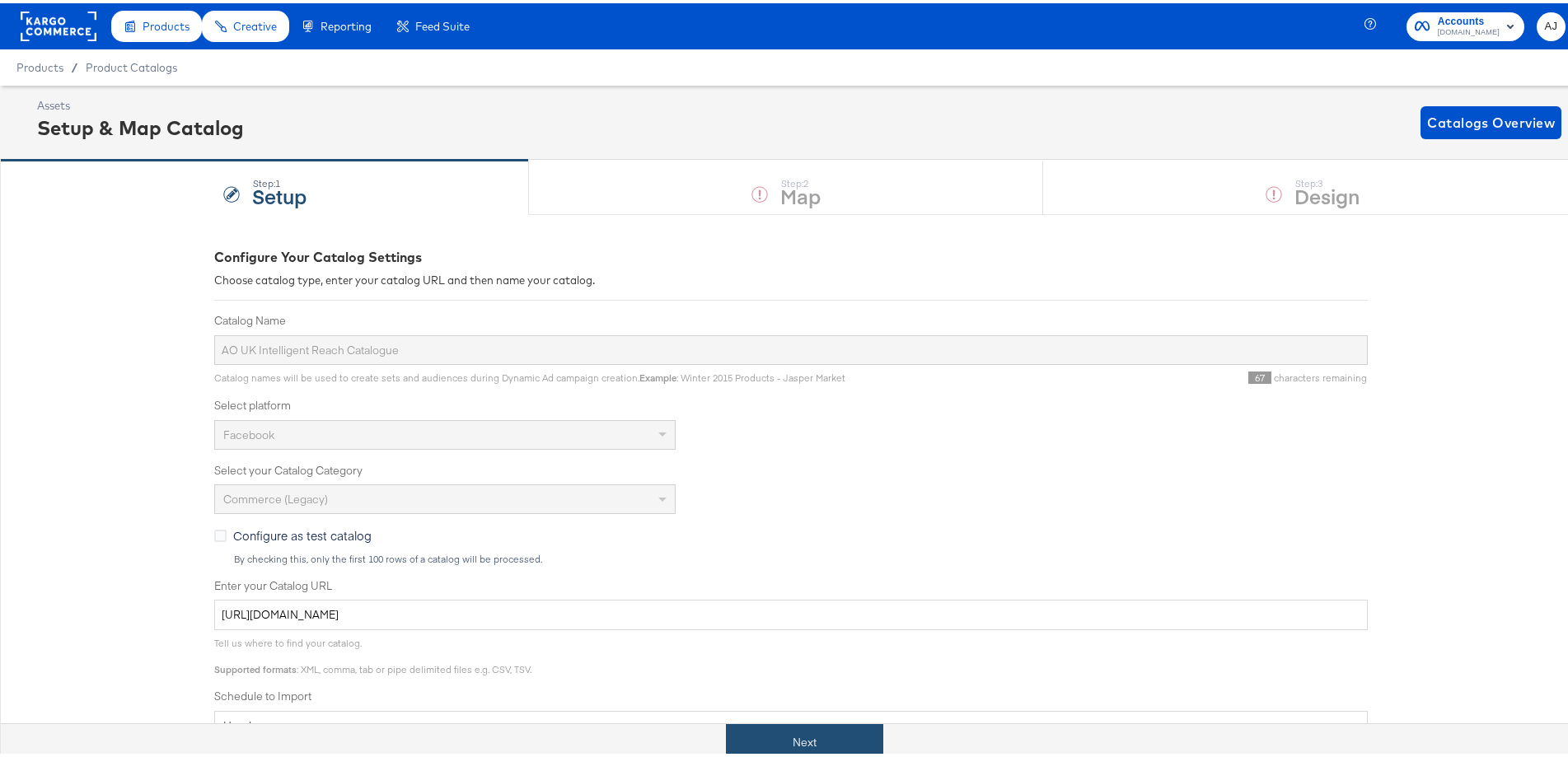
click at [763, 726] on button "Next" at bounding box center [805, 739] width 158 height 37
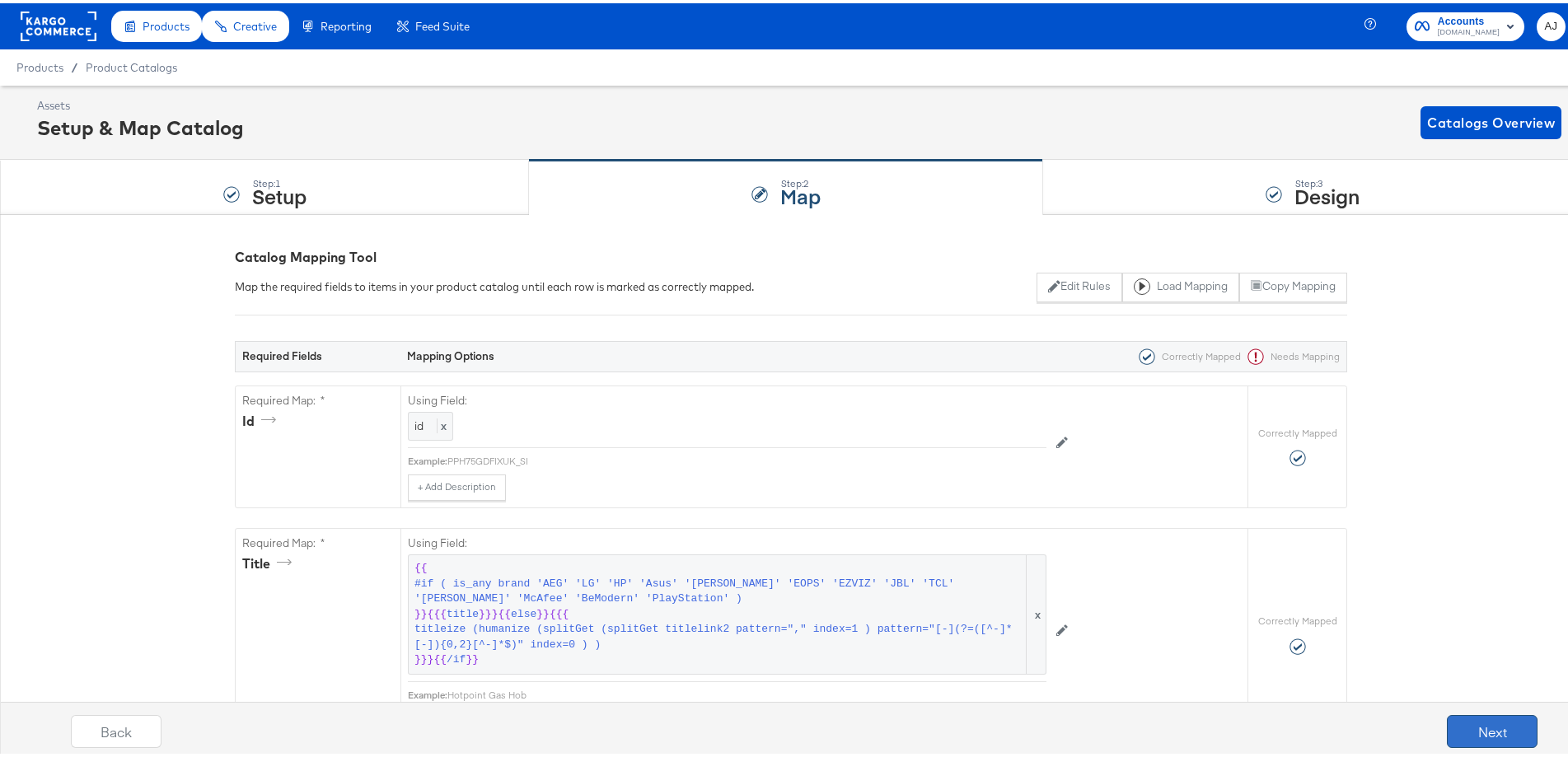
click at [1463, 731] on button "Next" at bounding box center [1492, 728] width 90 height 33
